Goal: Navigation & Orientation: Understand site structure

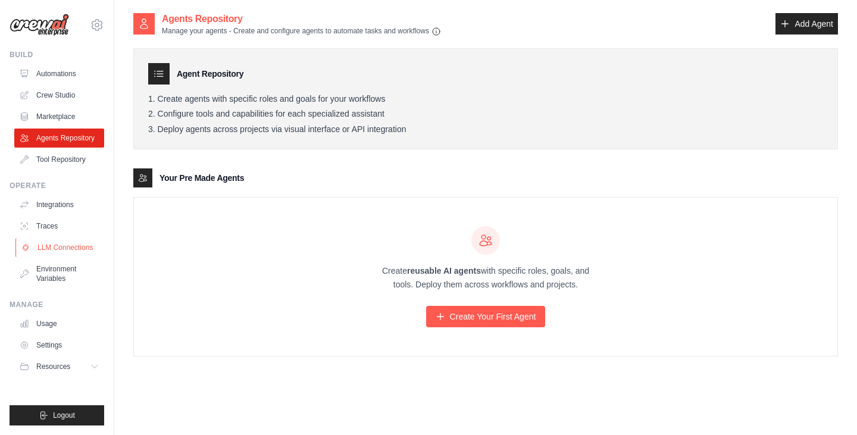
click at [74, 244] on link "LLM Connections" at bounding box center [60, 247] width 90 height 19
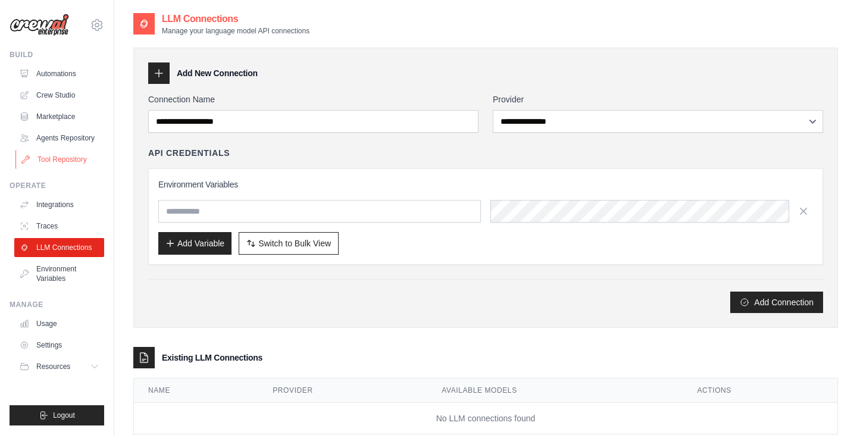
click at [73, 157] on link "Tool Repository" at bounding box center [60, 159] width 90 height 19
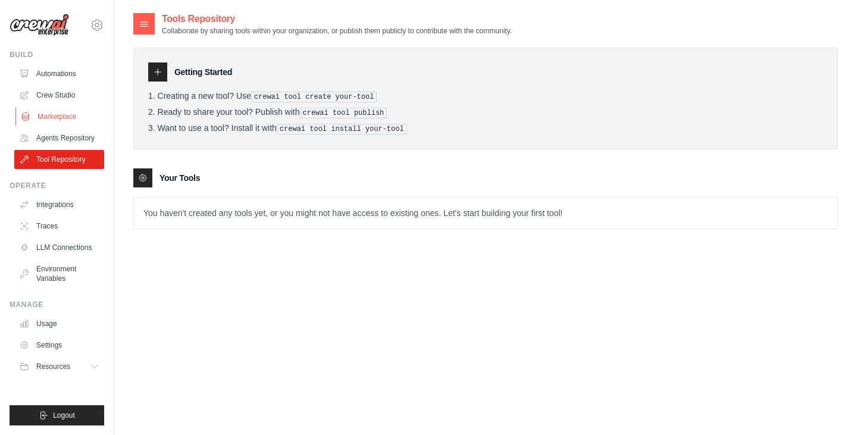
click at [49, 116] on link "Marketplace" at bounding box center [60, 116] width 90 height 19
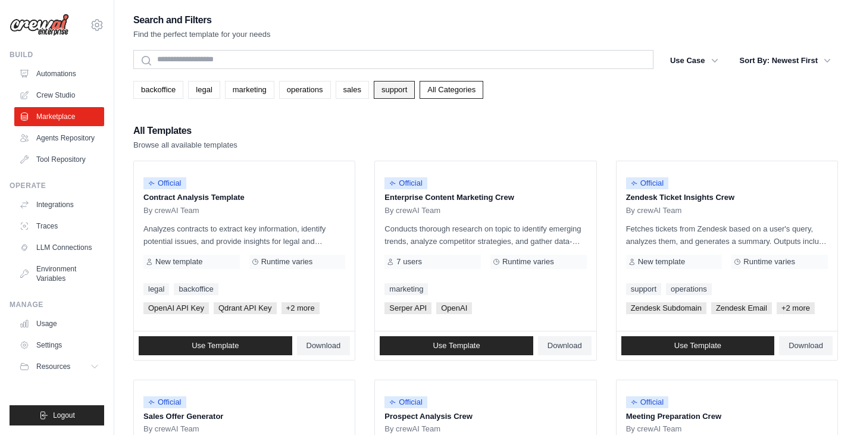
click at [397, 86] on link "support" at bounding box center [394, 90] width 41 height 18
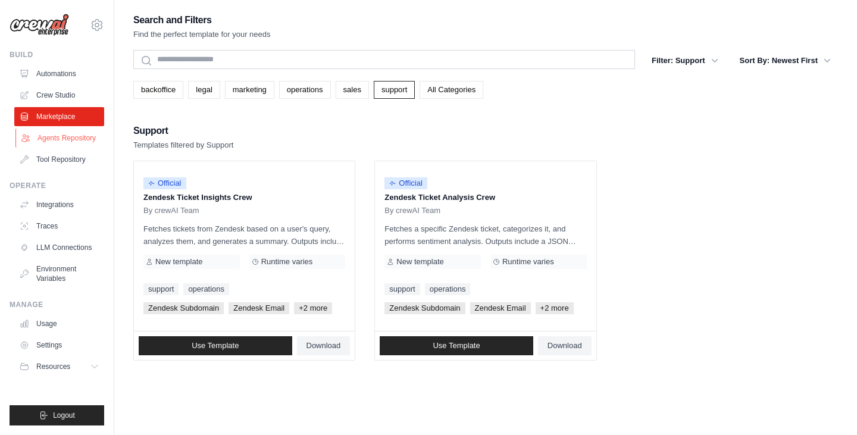
click at [82, 138] on link "Agents Repository" at bounding box center [60, 138] width 90 height 19
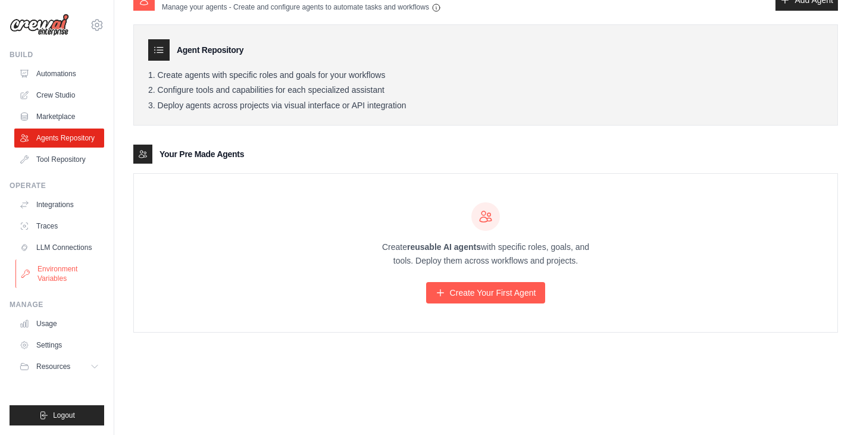
scroll to position [24, 0]
click at [82, 364] on button "Resources" at bounding box center [60, 366] width 90 height 19
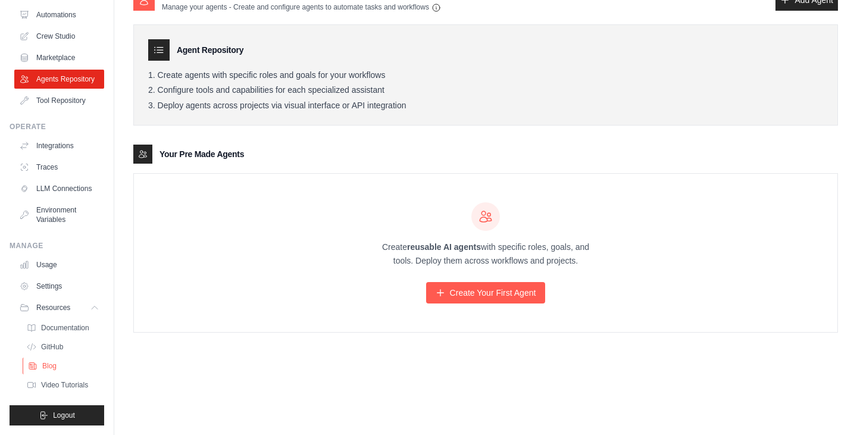
scroll to position [59, 0]
click at [78, 326] on span "Documentation" at bounding box center [66, 328] width 48 height 10
